Goal: Information Seeking & Learning: Check status

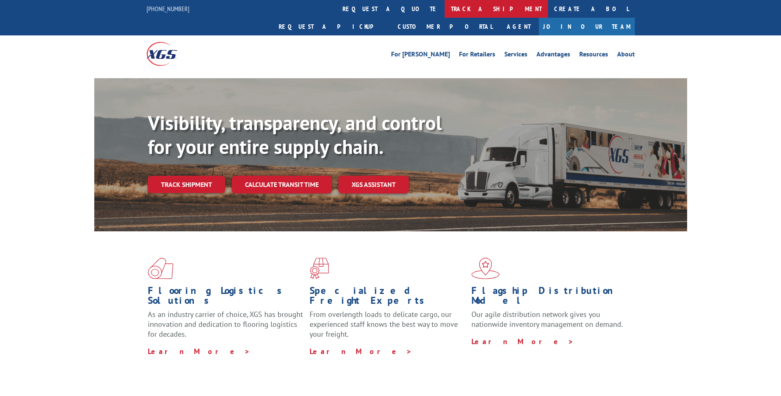
drag, startPoint x: 0, startPoint y: 0, endPoint x: 364, endPoint y: 7, distance: 363.8
click at [445, 7] on link "track a shipment" at bounding box center [496, 9] width 103 height 18
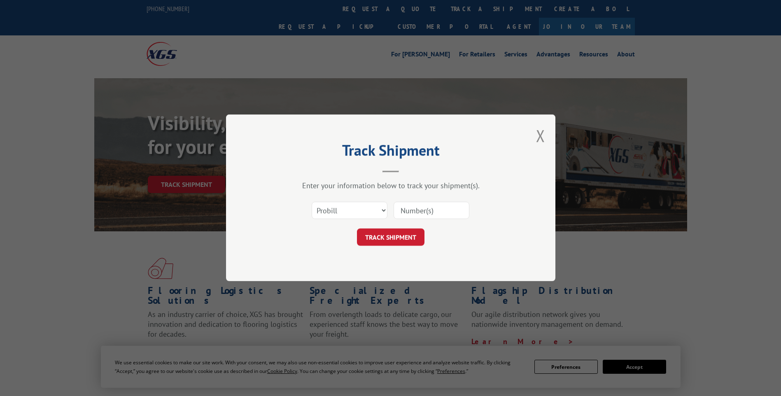
drag, startPoint x: 416, startPoint y: 203, endPoint x: 414, endPoint y: 212, distance: 9.2
click at [416, 203] on input at bounding box center [432, 210] width 76 height 17
paste input "17672435"
type input "17672435"
click at [387, 243] on button "TRACK SHIPMENT" at bounding box center [391, 237] width 68 height 17
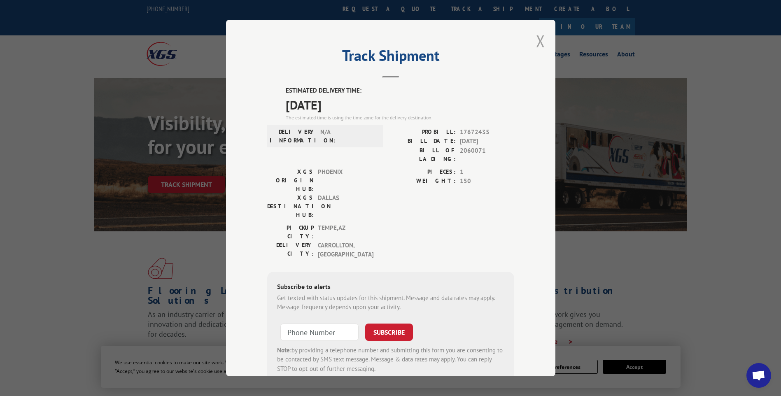
click at [536, 39] on button "Close modal" at bounding box center [540, 41] width 9 height 22
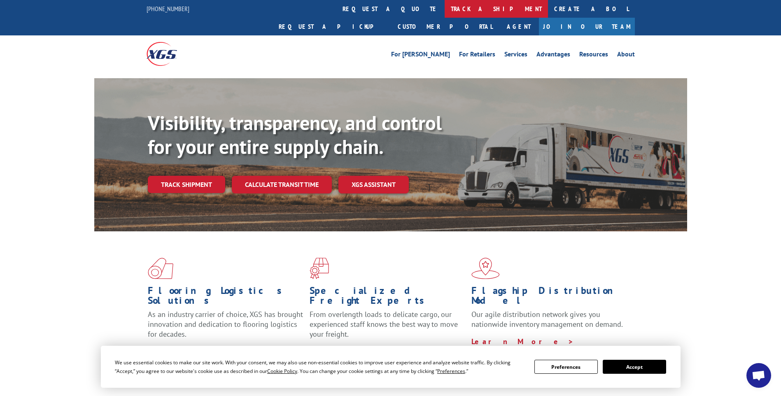
click at [445, 11] on link "track a shipment" at bounding box center [496, 9] width 103 height 18
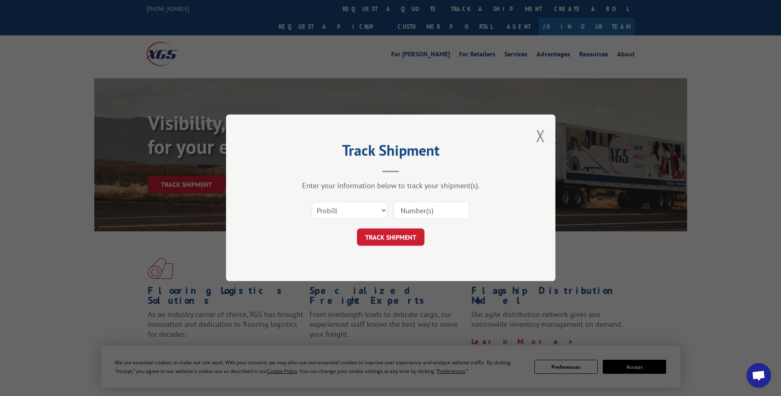
click at [421, 219] on input at bounding box center [432, 210] width 76 height 17
paste input "17638219"
type input "17638219"
click at [388, 235] on button "TRACK SHIPMENT" at bounding box center [391, 237] width 68 height 17
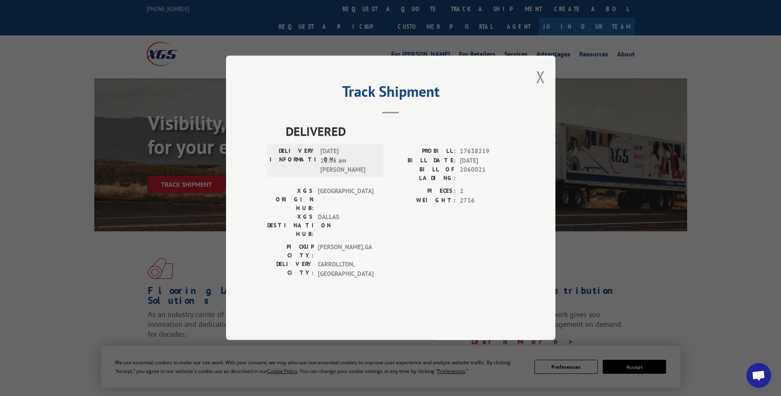
click at [544, 88] on button "Close modal" at bounding box center [540, 77] width 9 height 22
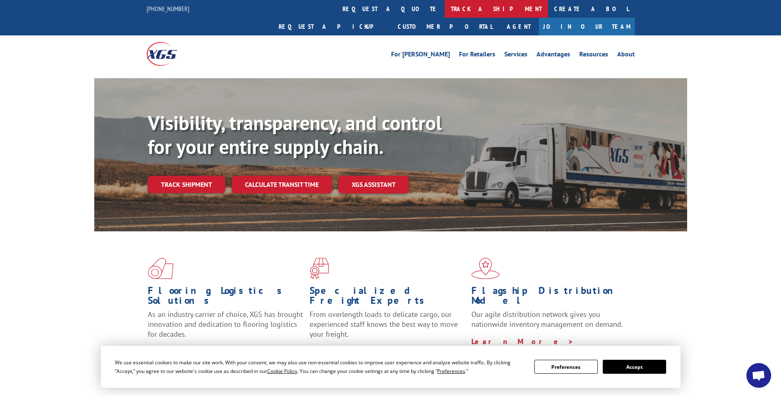
click at [445, 16] on link "track a shipment" at bounding box center [496, 9] width 103 height 18
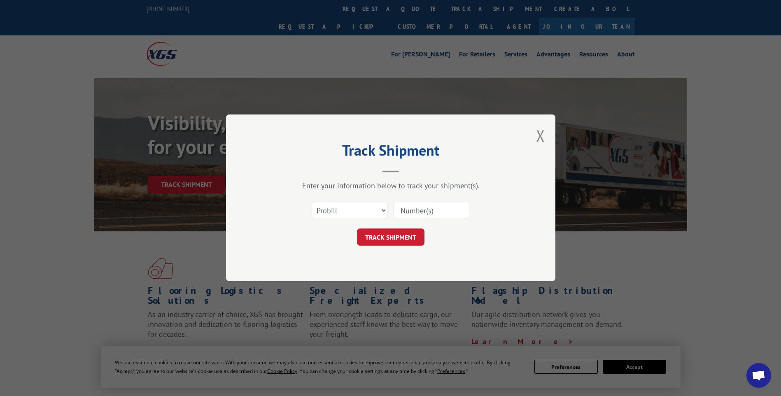
click at [376, 33] on div "Track Shipment Enter your information below to track your shipment(s). Select c…" at bounding box center [390, 198] width 781 height 396
drag, startPoint x: 424, startPoint y: 210, endPoint x: 420, endPoint y: 215, distance: 6.8
click at [424, 210] on input at bounding box center [432, 210] width 76 height 17
paste input "17672435"
type input "17672435"
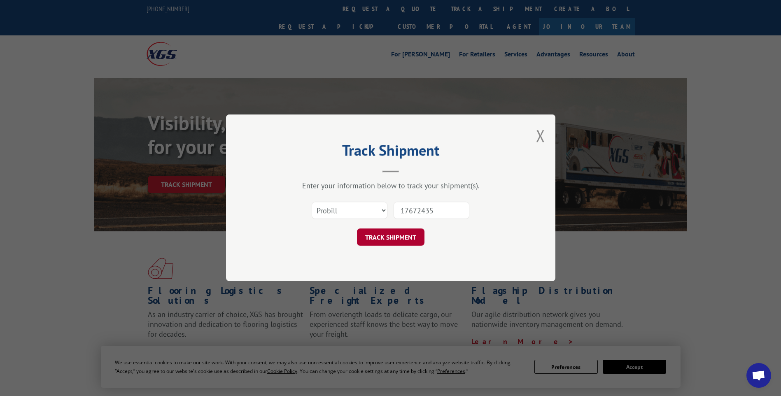
click at [402, 232] on button "TRACK SHIPMENT" at bounding box center [391, 237] width 68 height 17
